Goal: Task Accomplishment & Management: Use online tool/utility

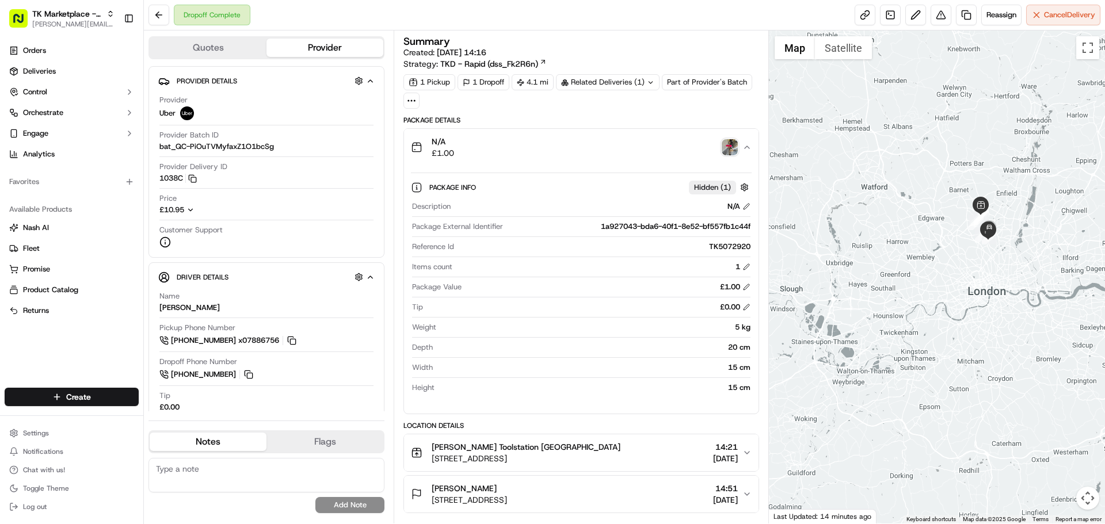
scroll to position [140, 0]
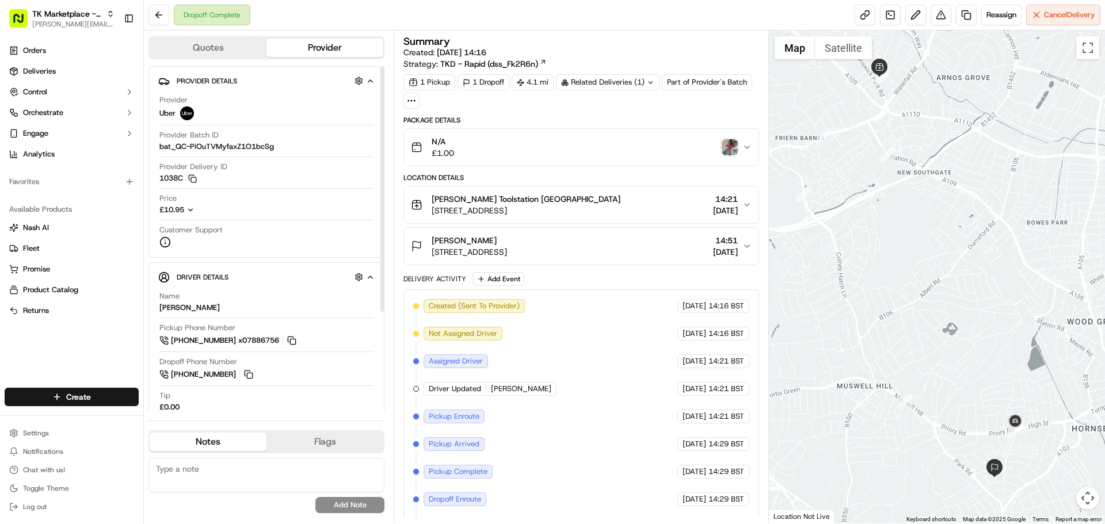
click at [197, 210] on div "£10.95" at bounding box center [183, 210] width 49 height 10
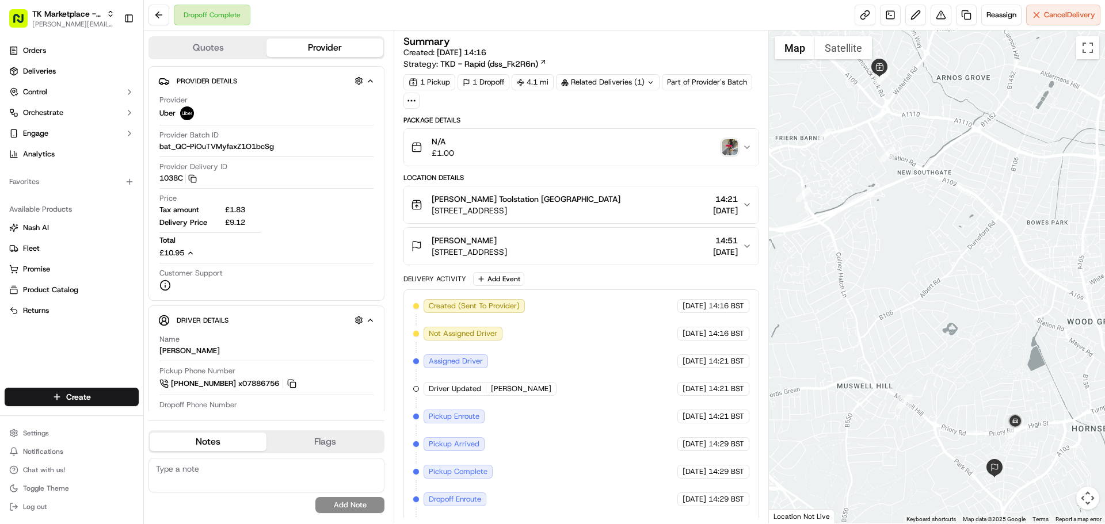
click at [525, 155] on div "N/A £1.00" at bounding box center [576, 147] width 331 height 23
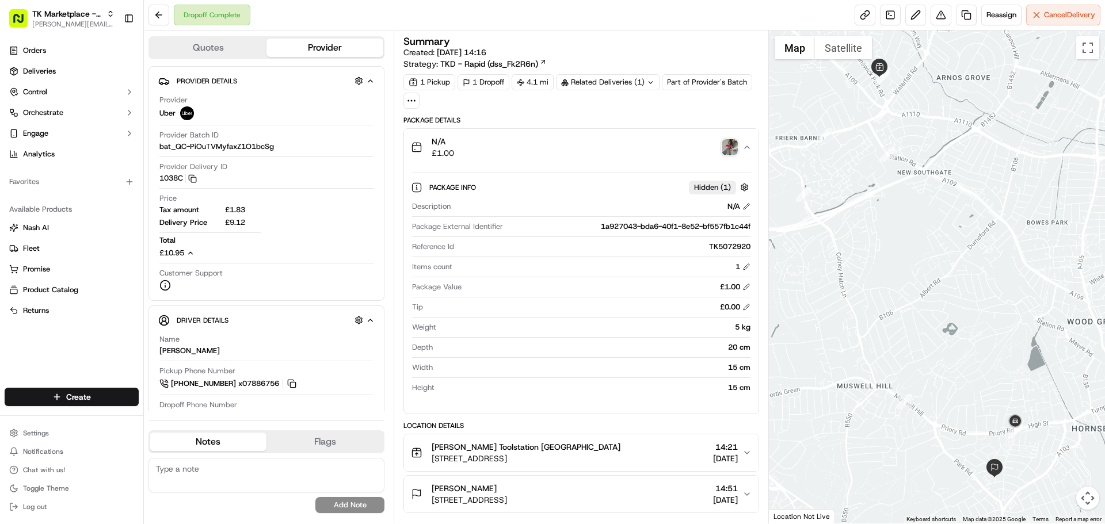
click at [673, 21] on div "Dropoff Complete Reassign Cancel Delivery" at bounding box center [624, 15] width 961 height 30
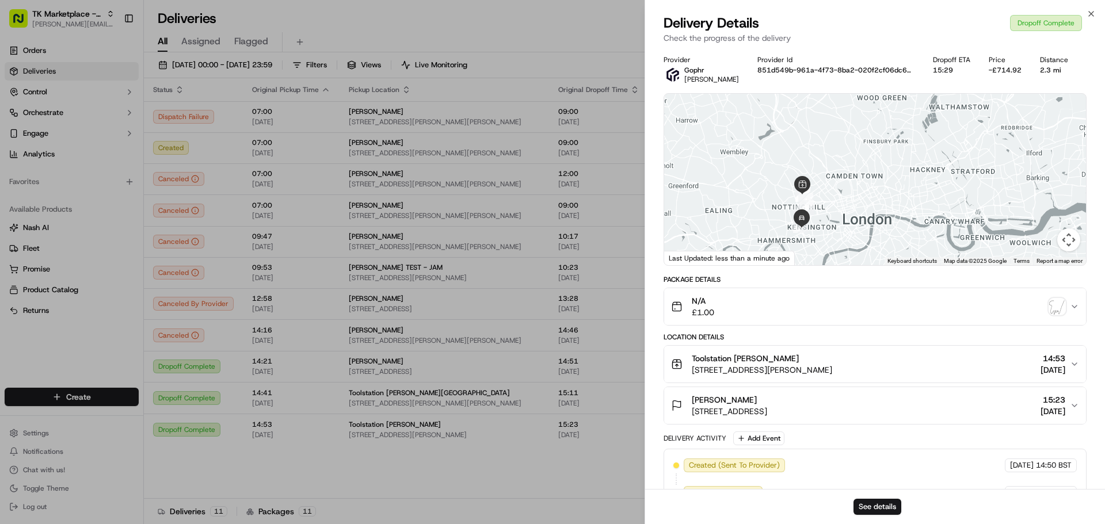
scroll to position [83, 0]
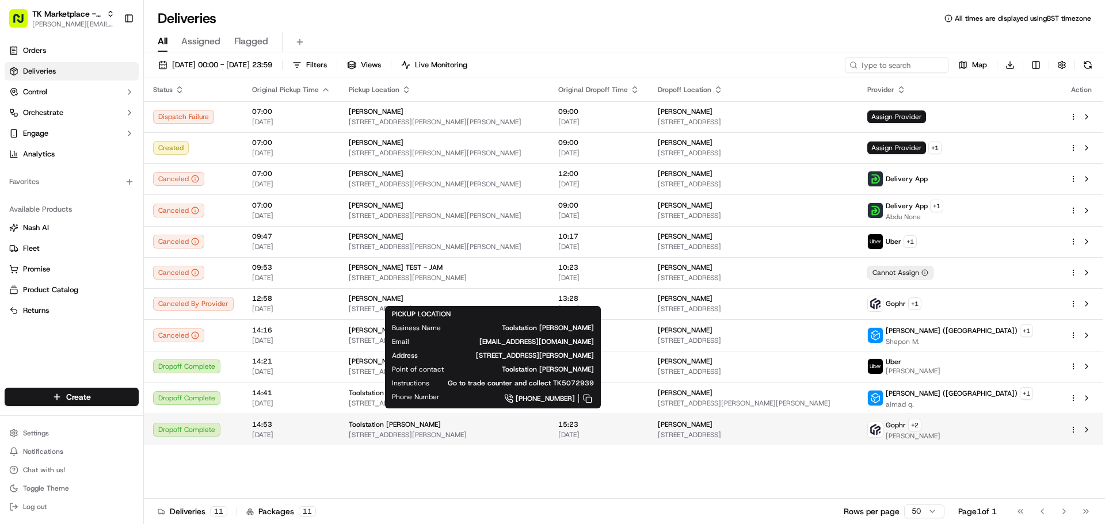
click at [401, 437] on span "413-419 Harrow Road, Toolstation Maida Vale, London, W9 3NF, GB" at bounding box center [444, 434] width 191 height 9
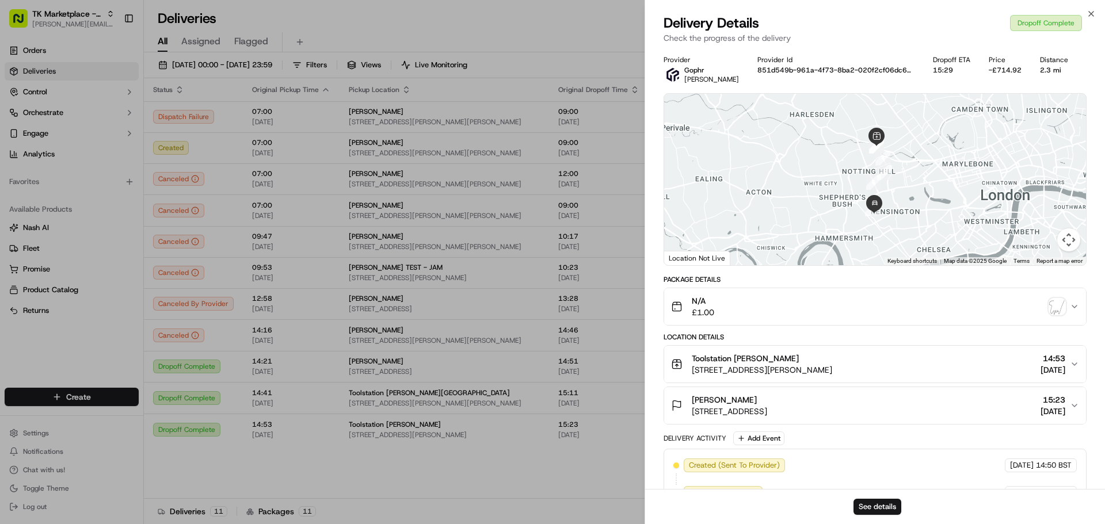
click at [952, 305] on div "N/A £1.00" at bounding box center [870, 306] width 399 height 23
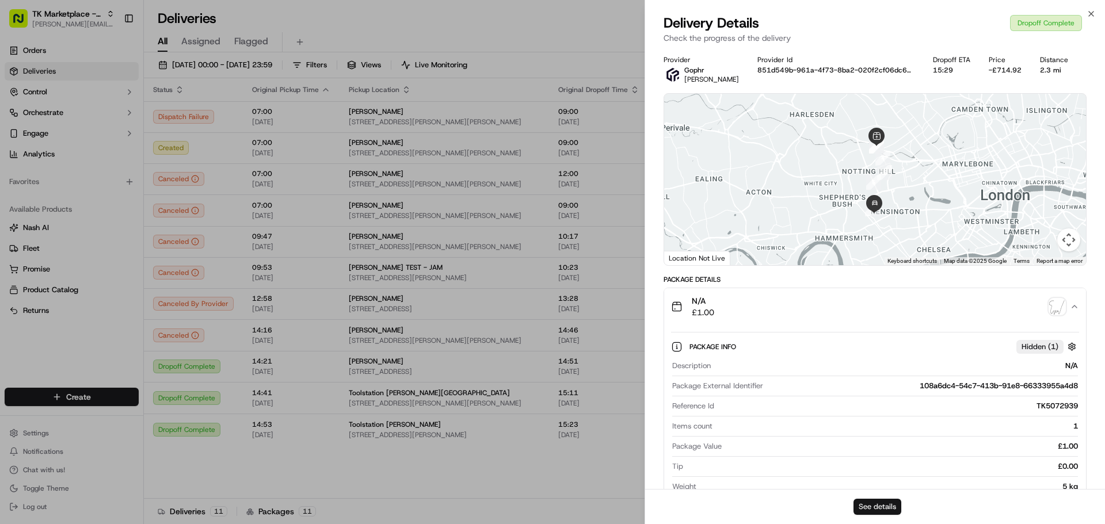
click at [883, 507] on button "See details" at bounding box center [877, 507] width 48 height 16
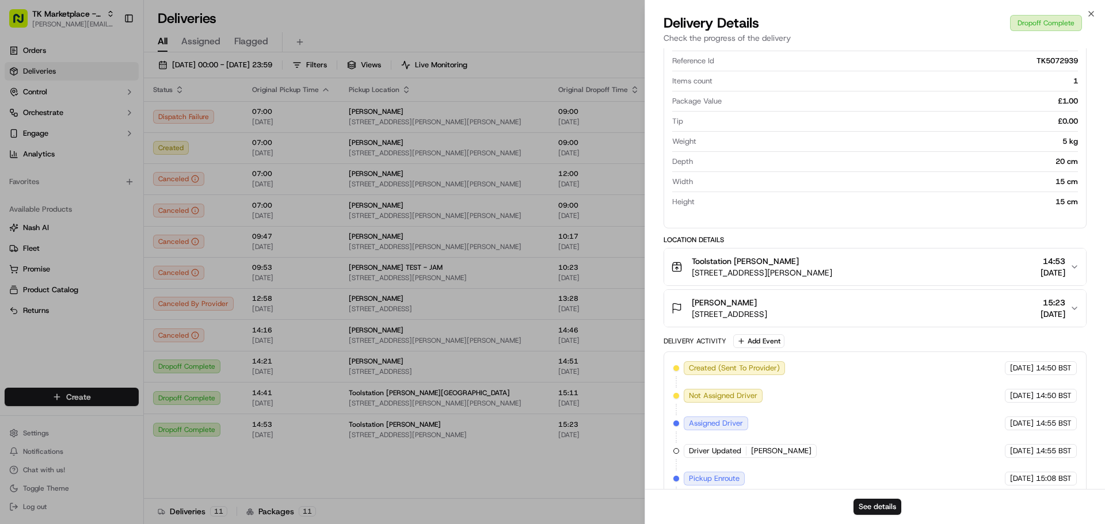
scroll to position [0, 0]
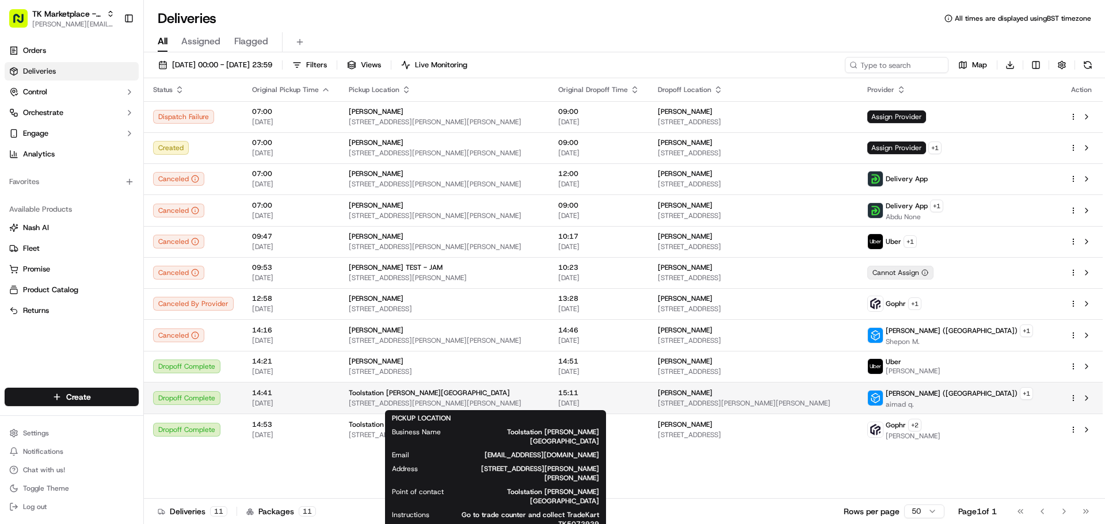
click at [497, 406] on span "[STREET_ADDRESS][PERSON_NAME][PERSON_NAME]" at bounding box center [444, 403] width 191 height 9
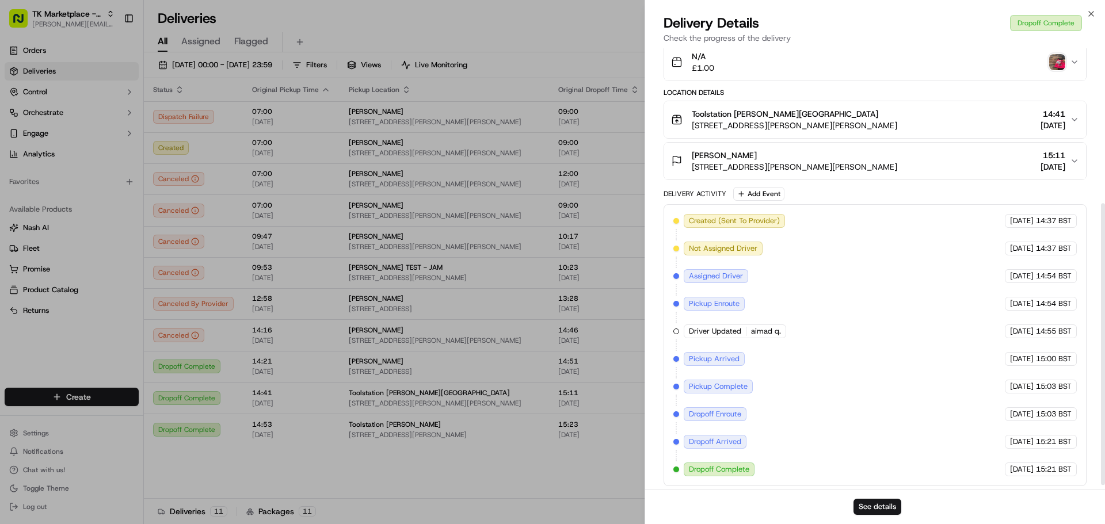
scroll to position [249, 0]
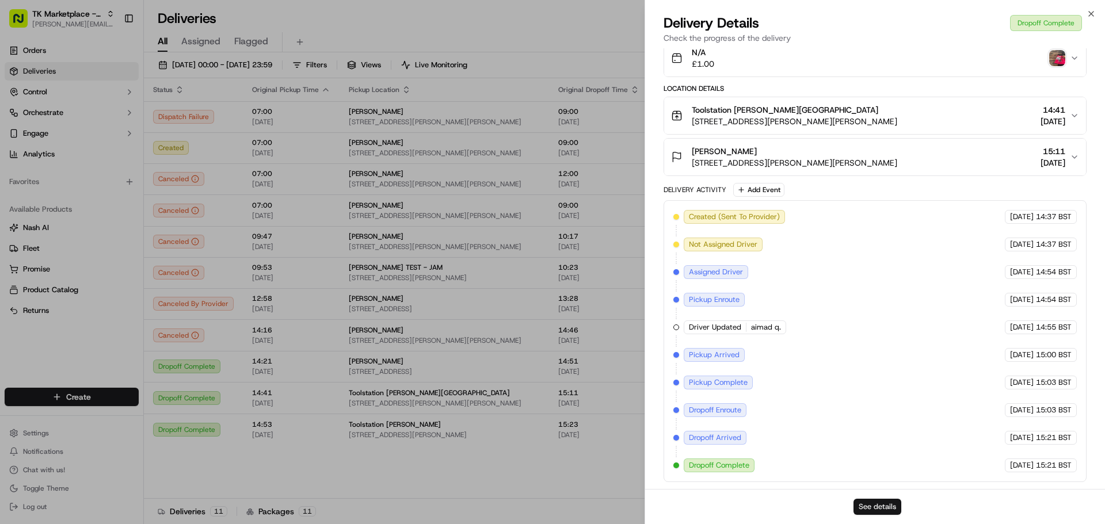
click at [878, 507] on button "See details" at bounding box center [877, 507] width 48 height 16
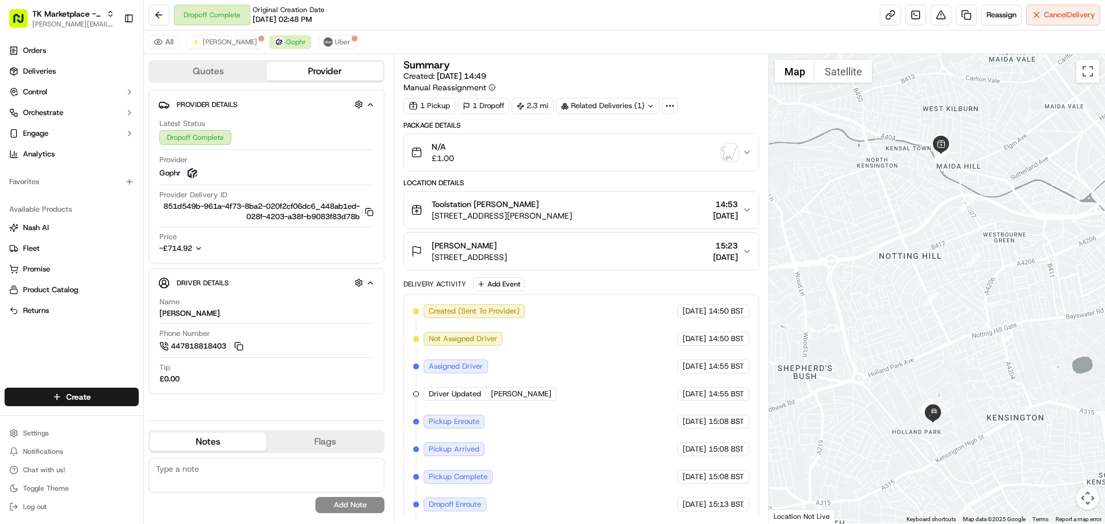
click at [197, 253] on icon "button" at bounding box center [198, 249] width 8 height 8
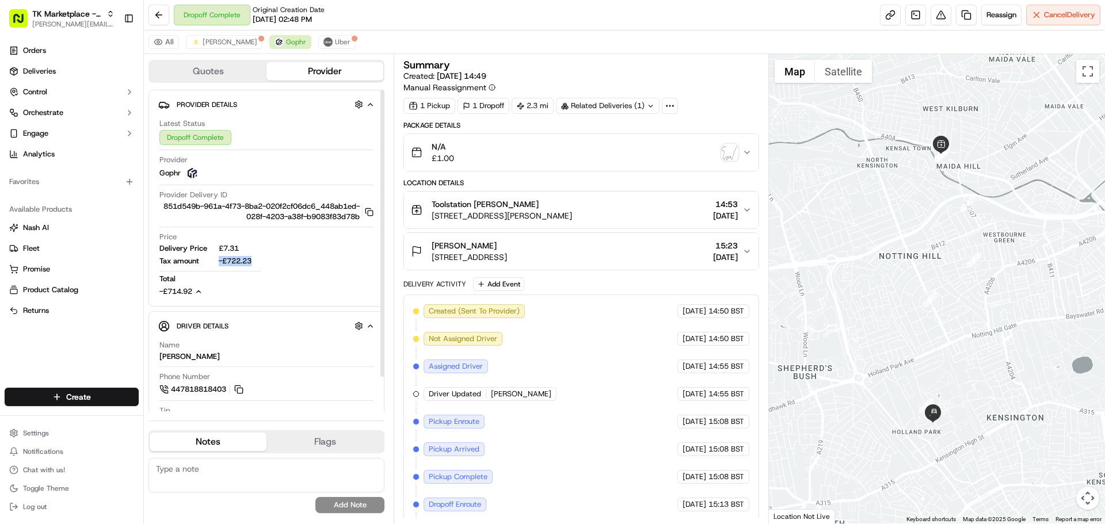
drag, startPoint x: 269, startPoint y: 274, endPoint x: 216, endPoint y: 269, distance: 52.7
click at [216, 269] on div "Price Delivery Price £7.31 Tax amount -£722.23 Total -£714.92" at bounding box center [266, 264] width 214 height 65
copy span "-£722.23"
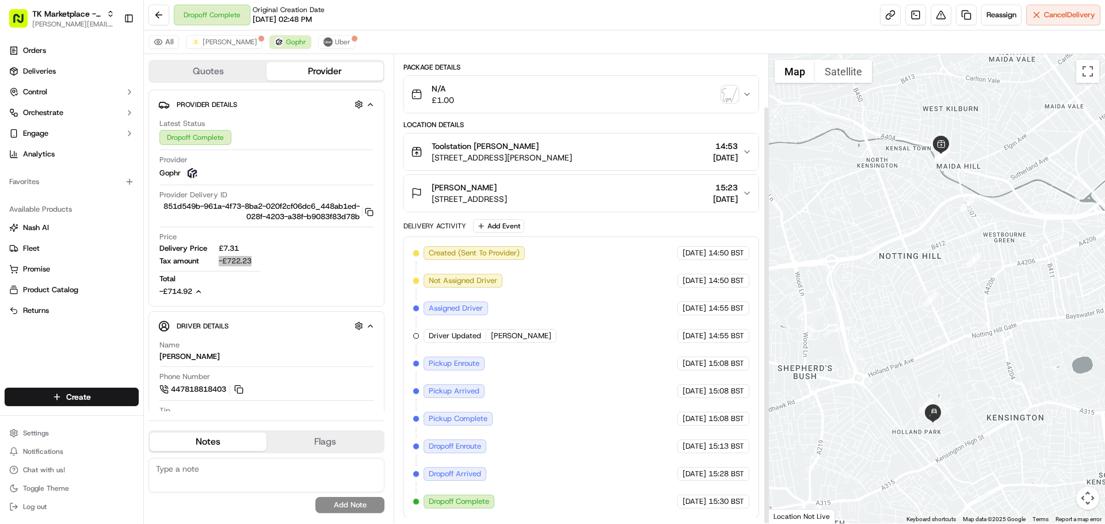
scroll to position [59, 0]
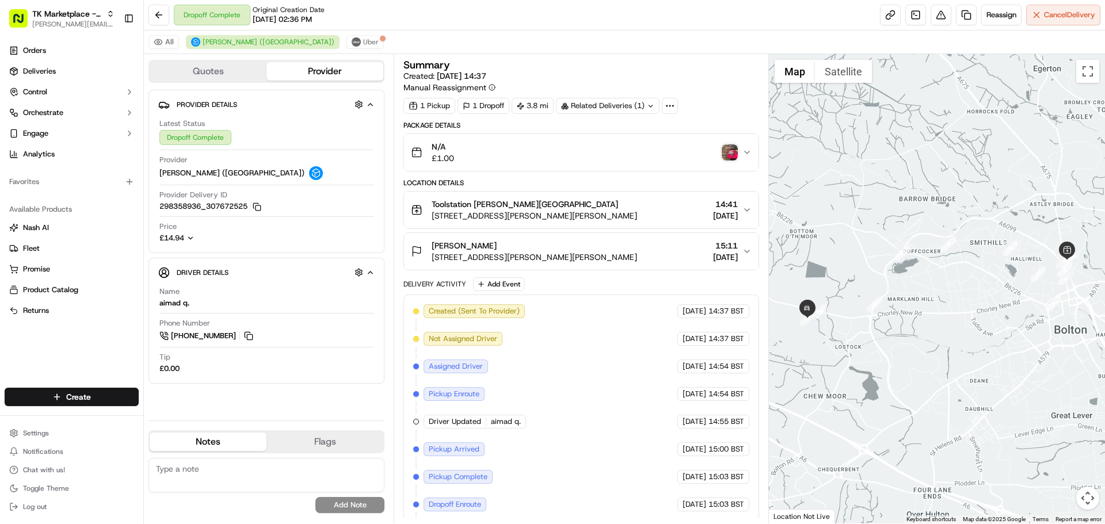
click at [178, 240] on span "£14.94" at bounding box center [171, 238] width 25 height 10
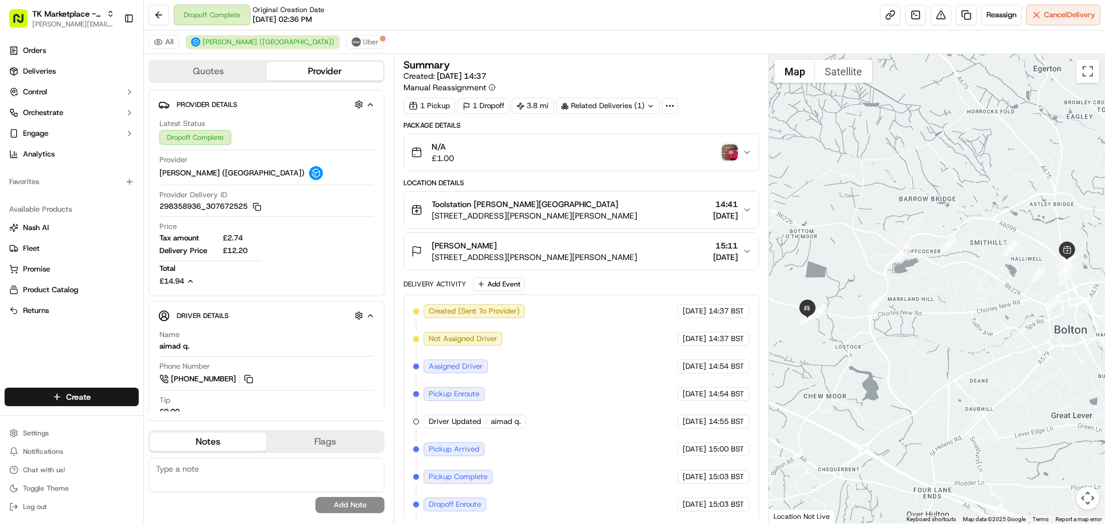
click at [589, 146] on div "N/A £1.00" at bounding box center [576, 152] width 331 height 23
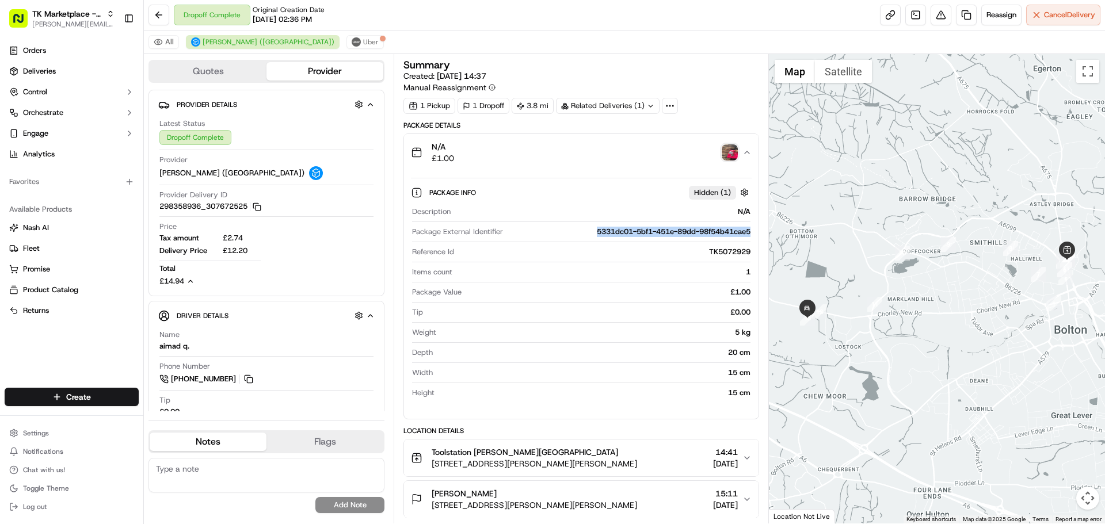
drag, startPoint x: 586, startPoint y: 234, endPoint x: 751, endPoint y: 237, distance: 164.6
click at [751, 237] on div "Description N/A Package External Identifier 5331dc01-5bf1-451e-89dd-98f54b41cae…" at bounding box center [581, 302] width 340 height 201
copy div "5331dc01-5bf1-451e-89dd-98f54b41cae5"
click at [580, 225] on div "Description N/A Package External Identifier 5331dc01-5bf1-451e-89dd-98f54b41cae…" at bounding box center [581, 302] width 340 height 201
drag, startPoint x: 591, startPoint y: 234, endPoint x: 734, endPoint y: 238, distance: 142.8
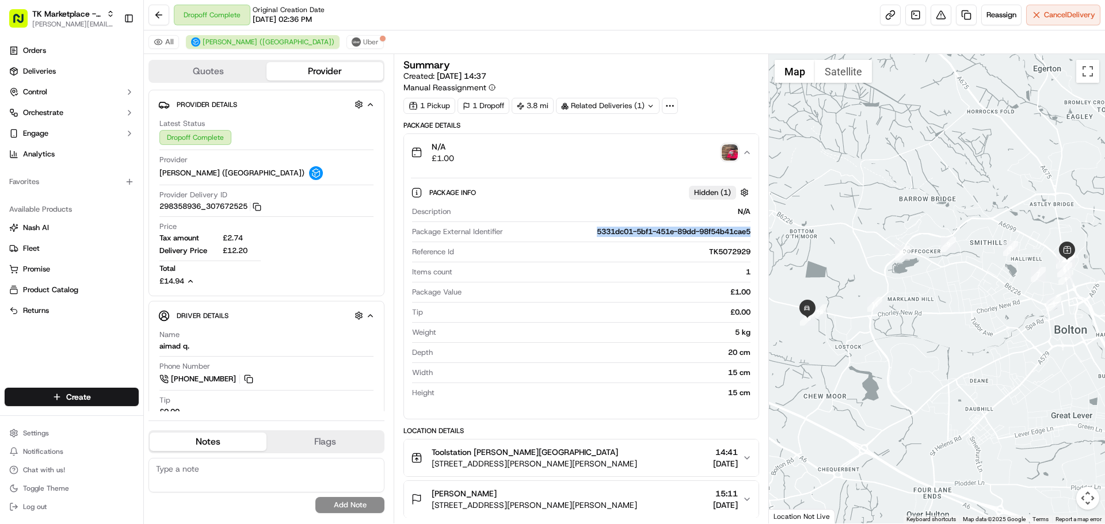
click at [734, 238] on div "Package External Identifier 5331dc01-5bf1-451e-89dd-98f54b41cae5" at bounding box center [581, 235] width 338 height 16
click at [711, 248] on div "TK5072929" at bounding box center [604, 252] width 291 height 10
drag, startPoint x: 722, startPoint y: 253, endPoint x: 753, endPoint y: 253, distance: 31.1
click at [753, 253] on div "Package Info Hidden ( 1 ) Description N/A Package External Identifier 5331dc01-…" at bounding box center [581, 290] width 354 height 239
copy div "TK5072929"
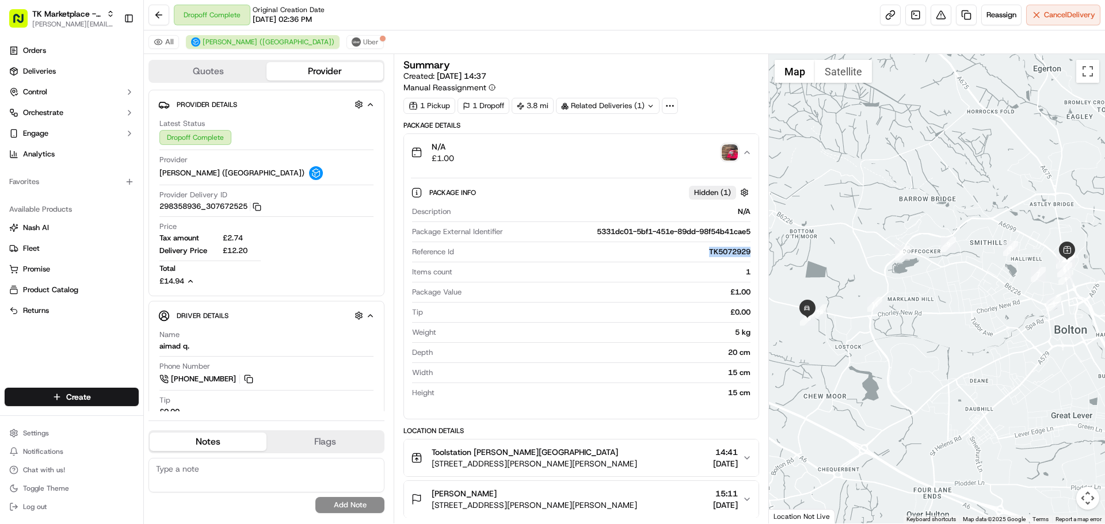
click at [733, 254] on div "TK5072929" at bounding box center [604, 252] width 291 height 10
click at [716, 250] on div "TK5072929" at bounding box center [604, 252] width 291 height 10
click at [719, 251] on div "TK5072929" at bounding box center [604, 252] width 291 height 10
drag, startPoint x: 717, startPoint y: 250, endPoint x: 752, endPoint y: 251, distance: 35.1
click at [752, 251] on div "Package Info Hidden ( 1 ) Description N/A Package External Identifier 5331dc01-…" at bounding box center [581, 290] width 354 height 239
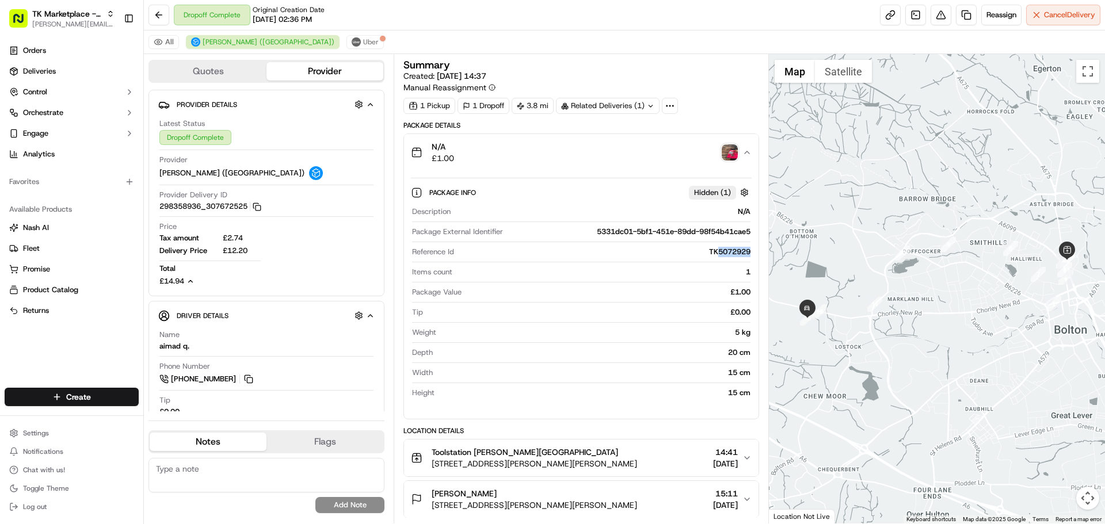
copy div "5072929"
